Goal: Transaction & Acquisition: Purchase product/service

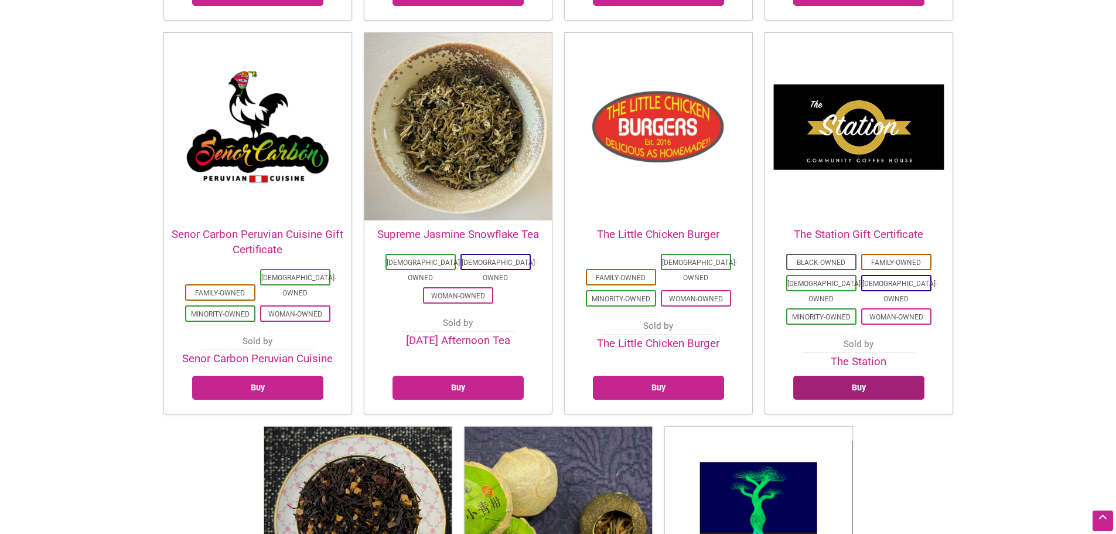
scroll to position [2714, 0]
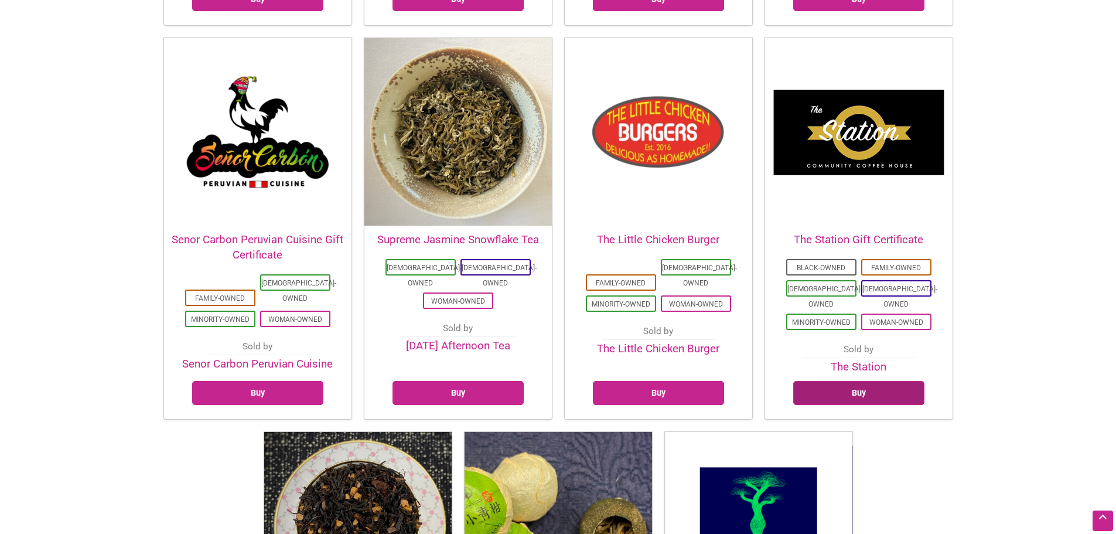
drag, startPoint x: 890, startPoint y: 224, endPoint x: 704, endPoint y: 286, distance: 196.3
click at [890, 381] on link "Buy" at bounding box center [858, 393] width 131 height 24
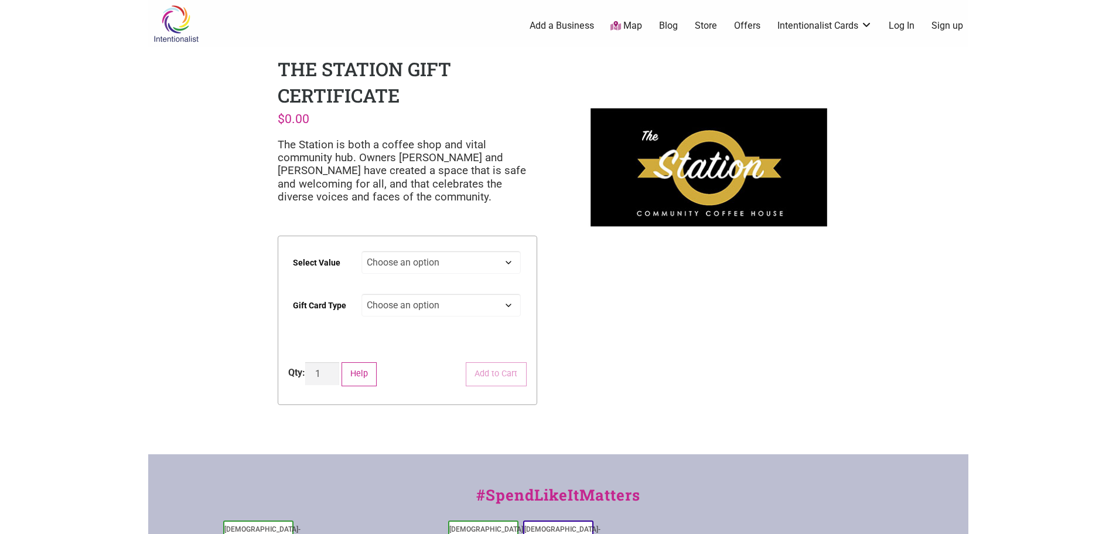
click at [465, 258] on select "Choose an option $25 $50 $100 $200 $500" at bounding box center [440, 262] width 159 height 23
click at [361, 251] on select "Choose an option $25 $50 $100 $200 $500" at bounding box center [440, 262] width 159 height 23
select select "$50"
click at [431, 309] on select "Choose an option Physical" at bounding box center [440, 304] width 159 height 23
select select "Physical"
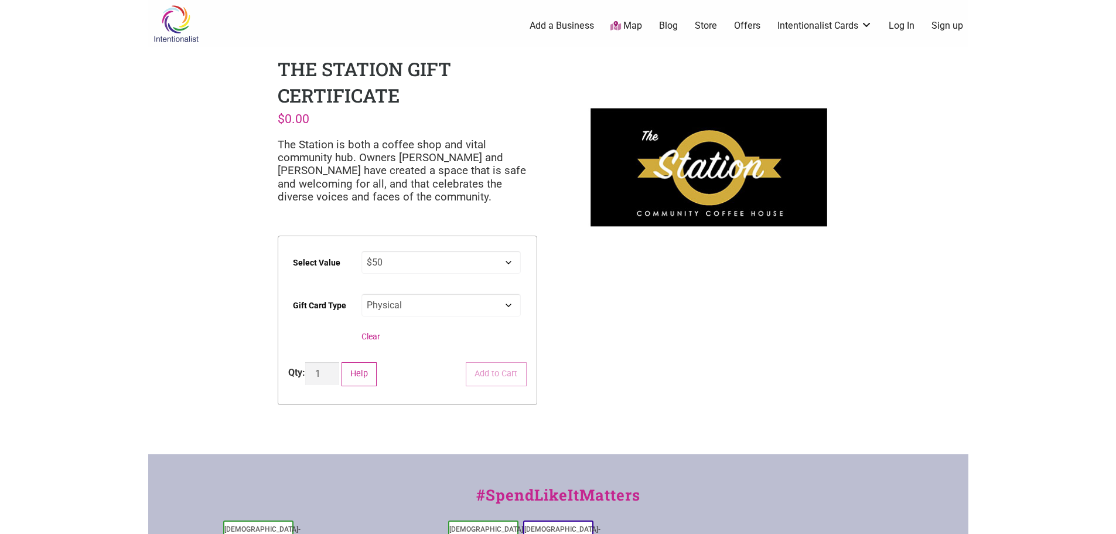
click at [361, 293] on select "Choose an option Physical" at bounding box center [440, 304] width 159 height 23
select select "$50"
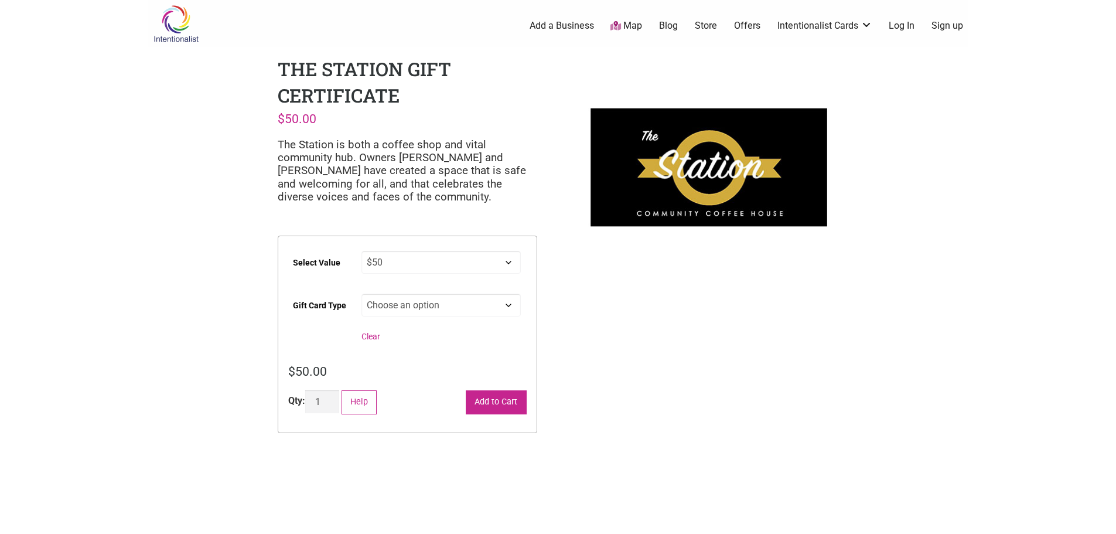
click at [511, 399] on button "Add to Cart" at bounding box center [496, 402] width 61 height 24
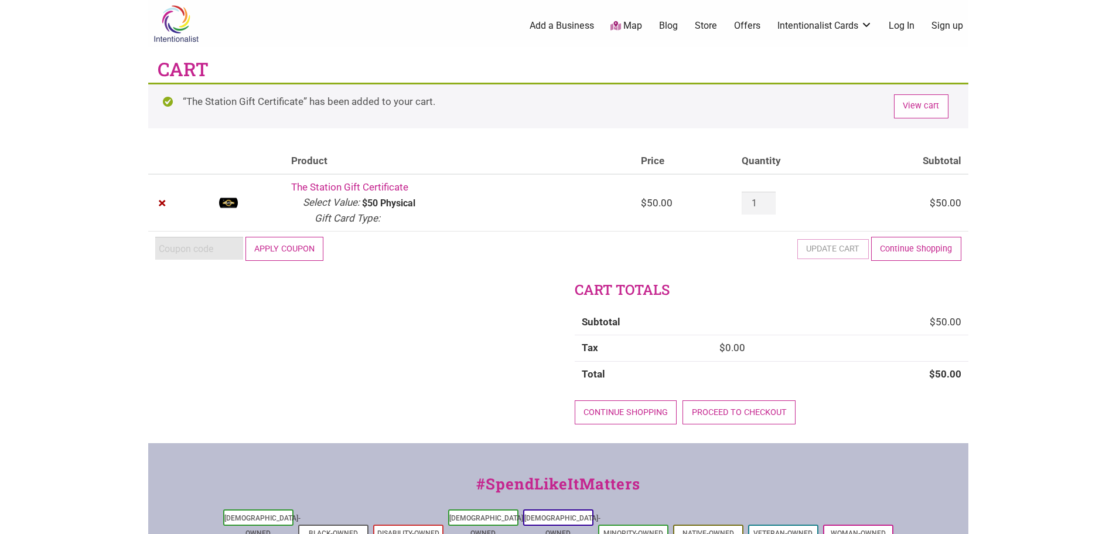
click at [181, 248] on input "Coupon:" at bounding box center [199, 248] width 88 height 23
click at [399, 389] on div "Cart totals Subtotal $ 50.00 Tax $ 0.00 Total $ 50.00 Continue shopping Proceed…" at bounding box center [558, 361] width 820 height 162
click at [215, 247] on input "Coupon:" at bounding box center [199, 248] width 88 height 23
type input "2025juntos"
click at [245, 237] on button "Apply coupon" at bounding box center [284, 249] width 78 height 24
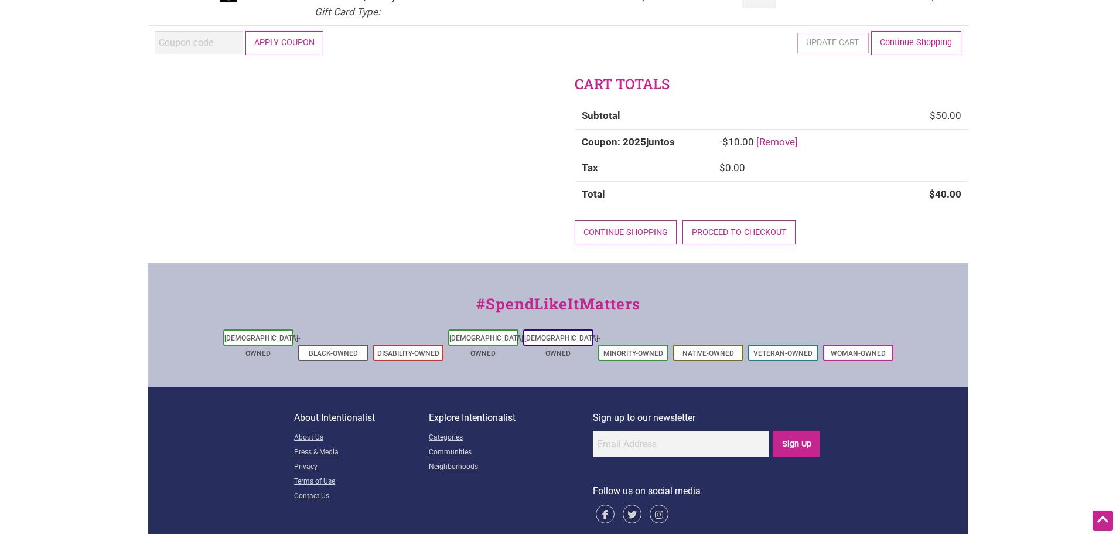
scroll to position [205, 0]
